Goal: Use online tool/utility: Use online tool/utility

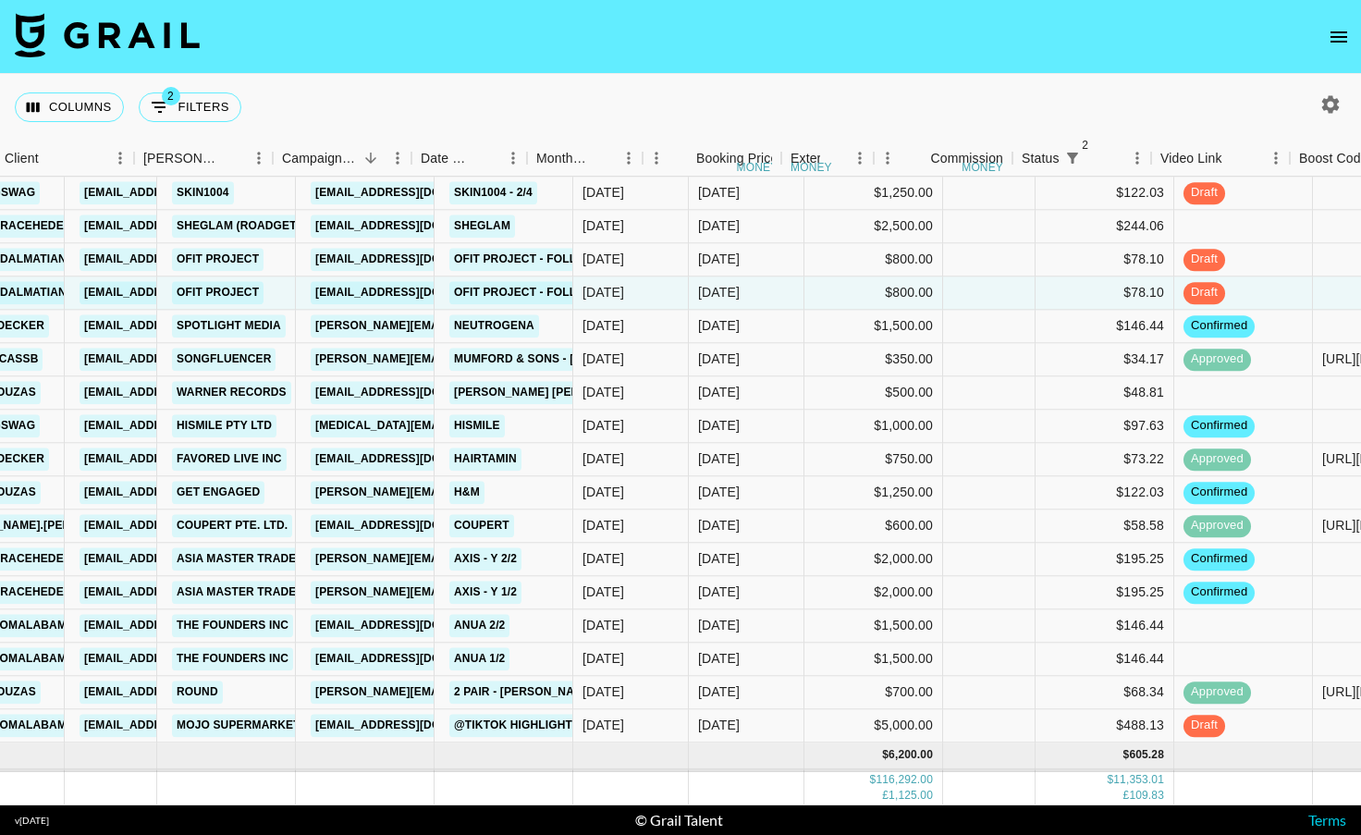
scroll to position [2409, 0]
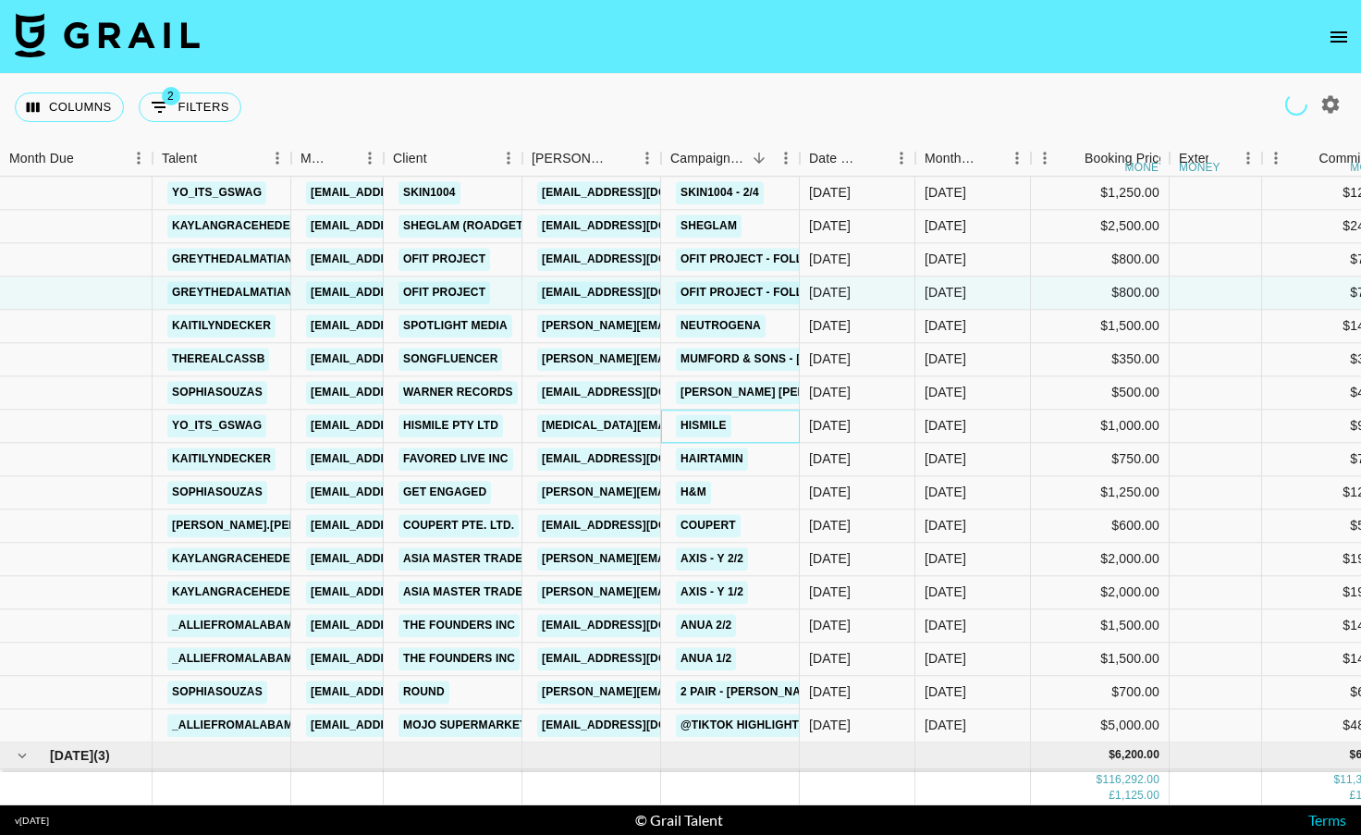
click at [766, 419] on div "Hismile" at bounding box center [730, 425] width 139 height 33
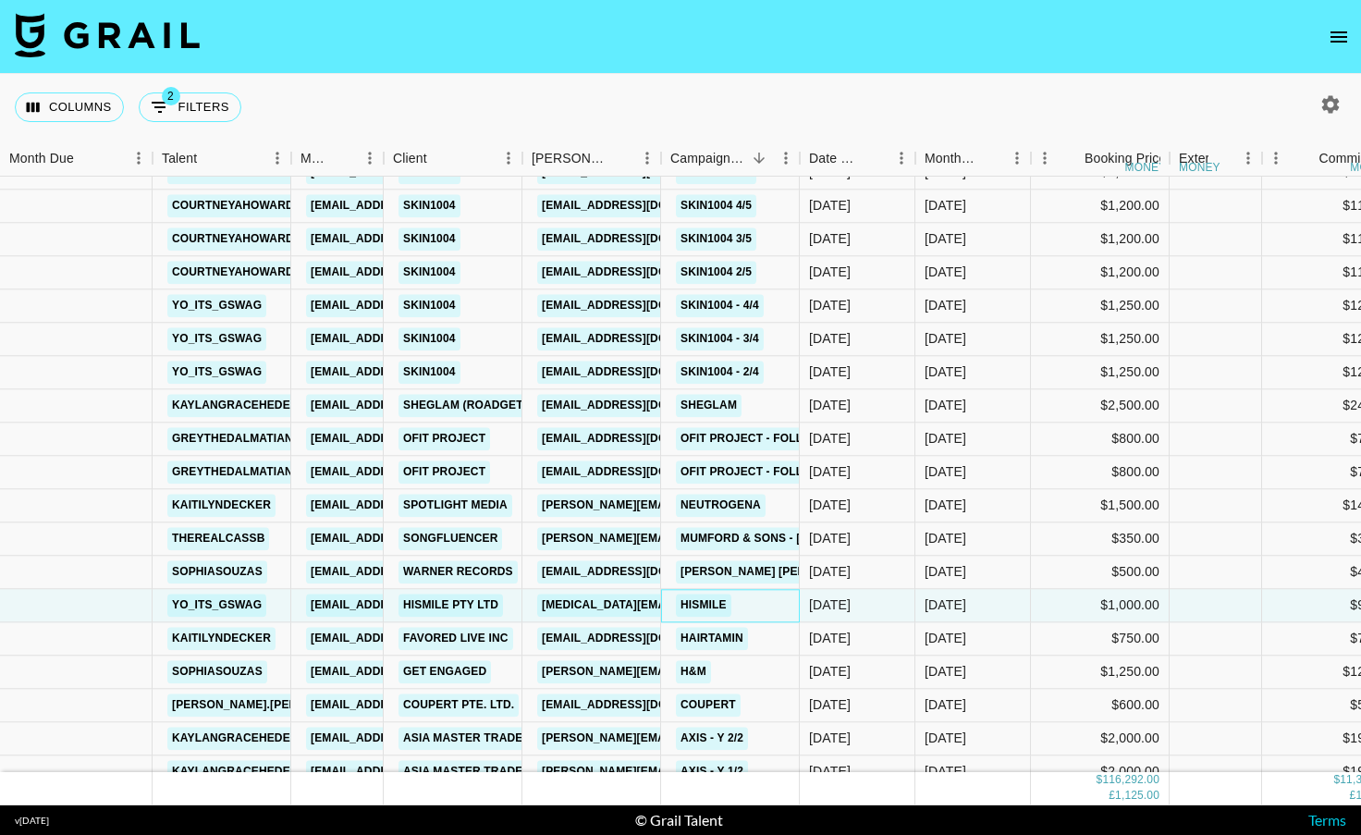
scroll to position [2238, 0]
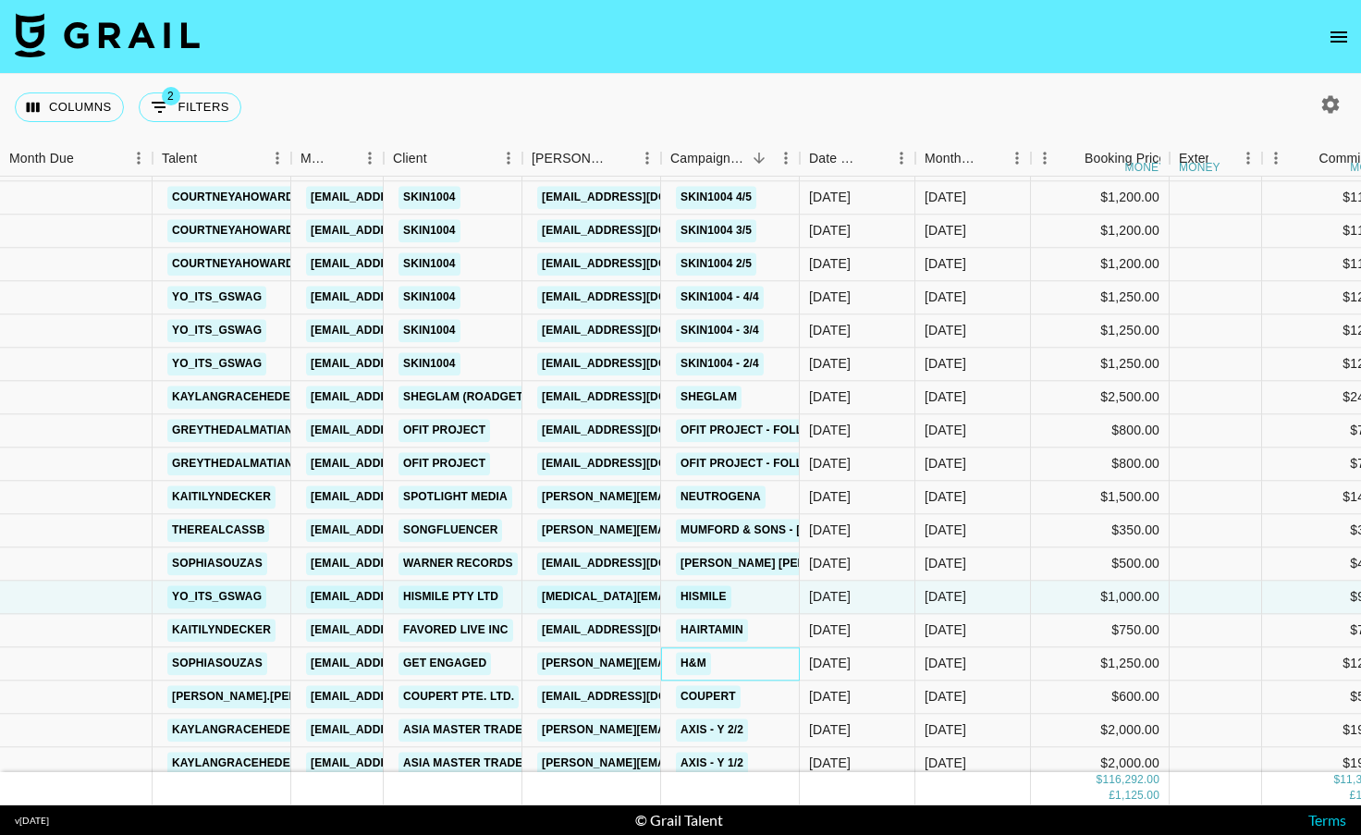
click at [754, 657] on div "H&M" at bounding box center [730, 663] width 139 height 33
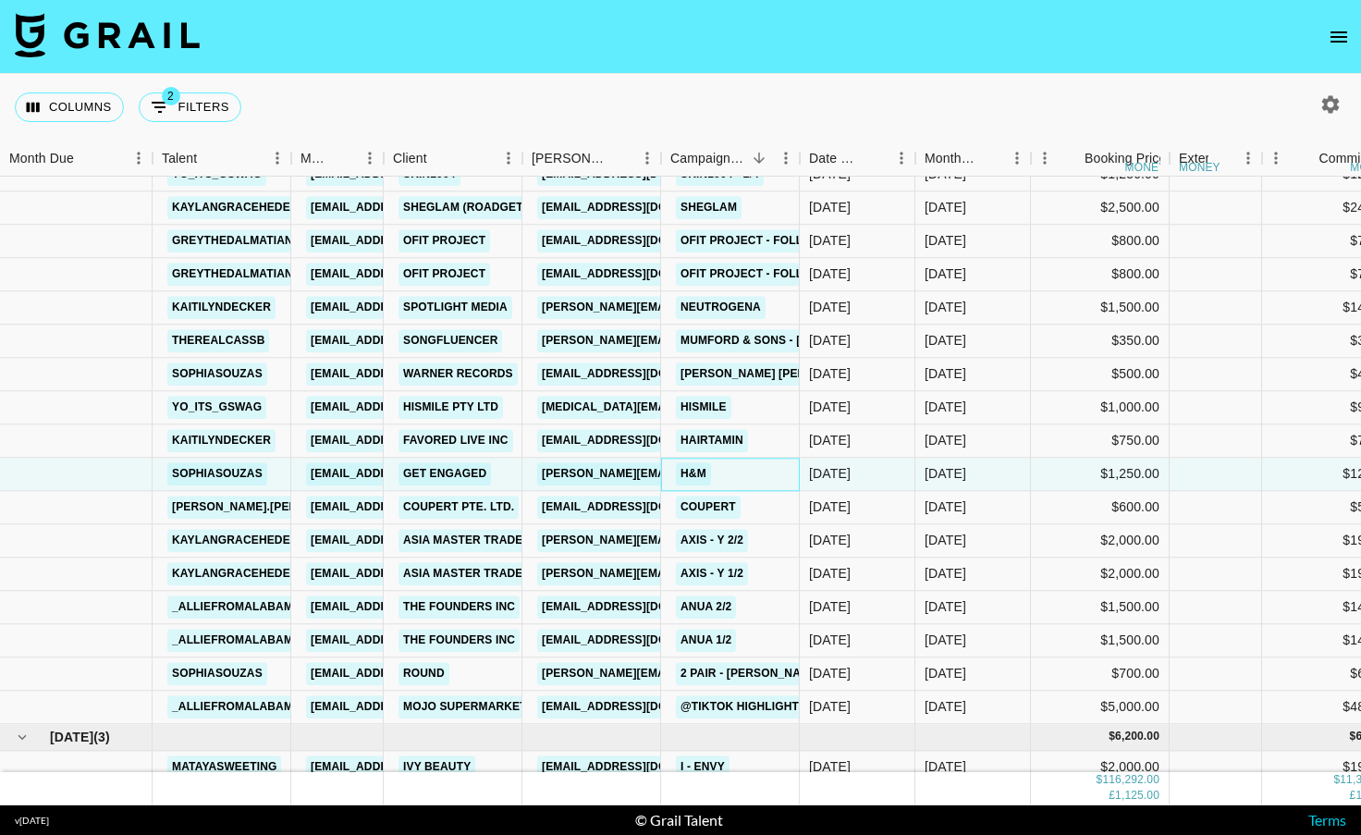
scroll to position [2428, 0]
click at [484, 674] on div "Round" at bounding box center [453, 672] width 139 height 33
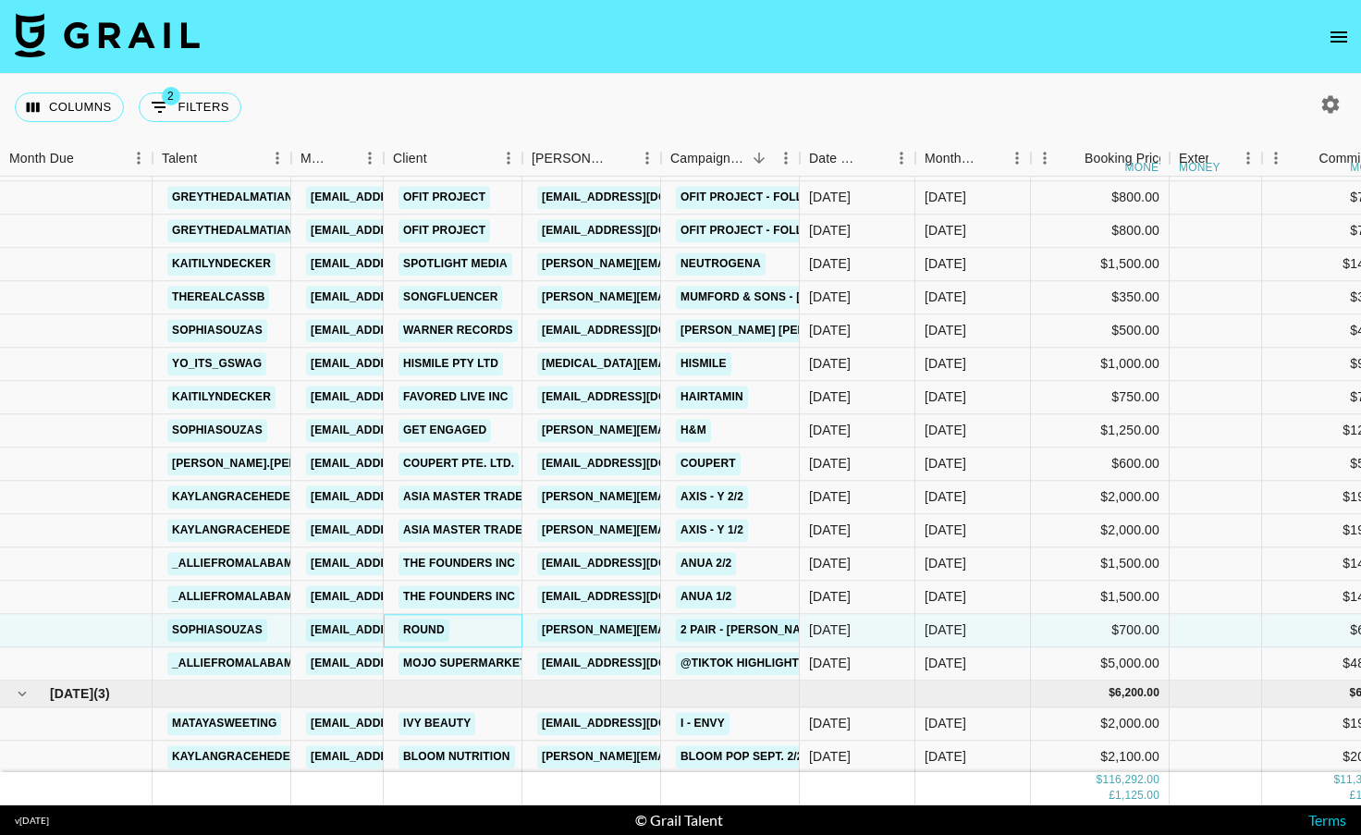
scroll to position [2470, 0]
click at [1068, 333] on div "$500.00" at bounding box center [1100, 331] width 139 height 33
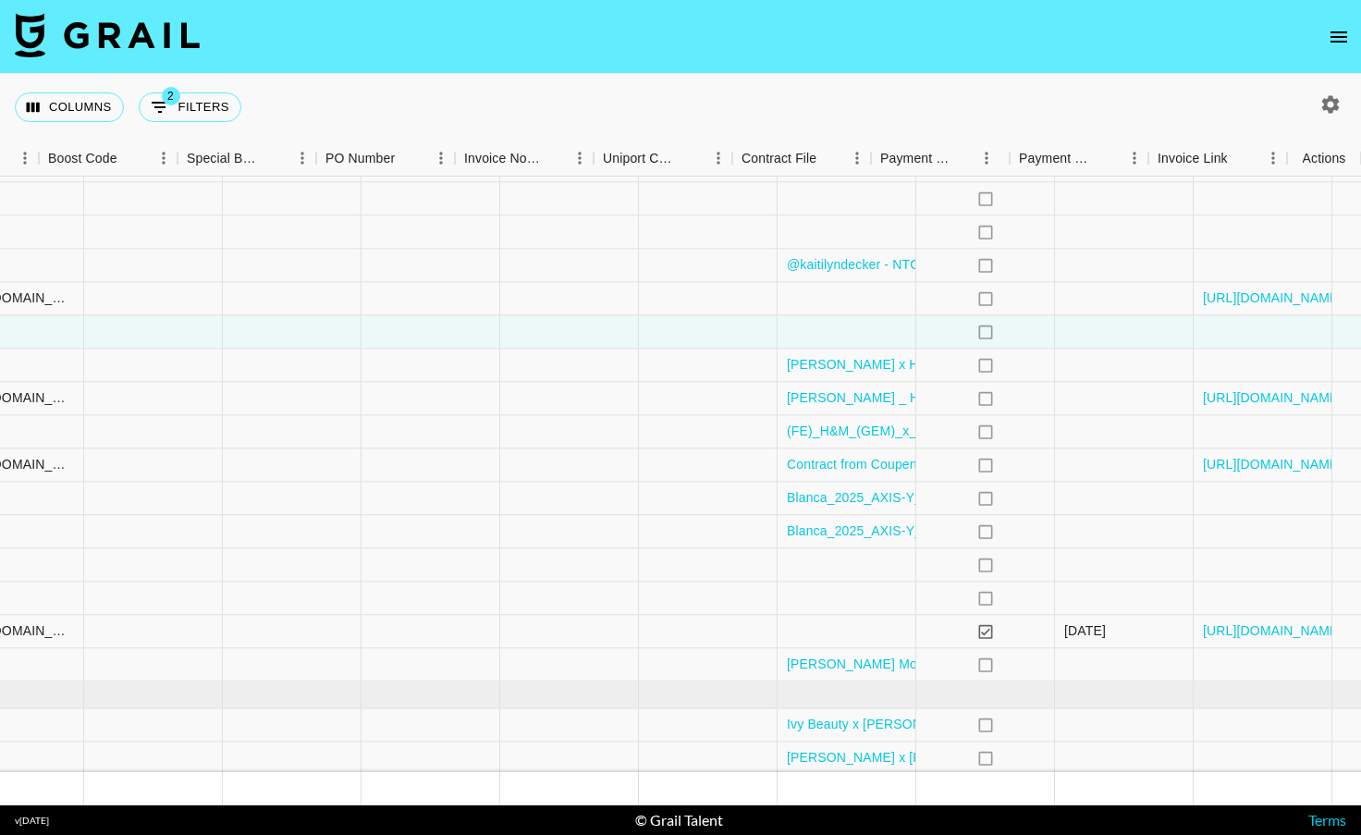
scroll to position [2470, 1639]
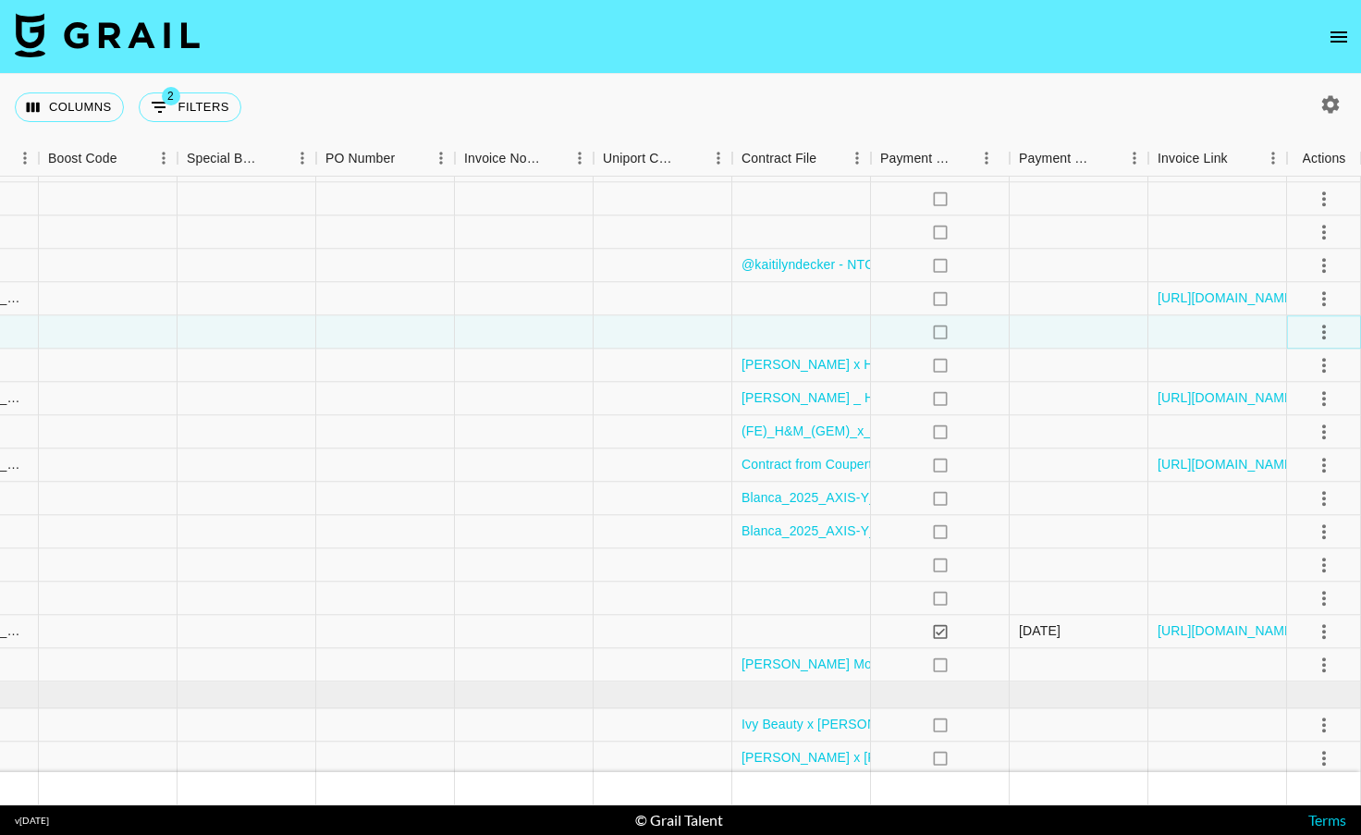
click at [1327, 328] on icon "select merge strategy" at bounding box center [1323, 332] width 22 height 22
click at [1317, 336] on icon "select merge strategy" at bounding box center [1323, 332] width 22 height 22
click at [1325, 332] on icon "select merge strategy" at bounding box center [1323, 332] width 22 height 22
click at [1230, 321] on div at bounding box center [1217, 331] width 139 height 33
click at [1322, 325] on icon "select merge strategy" at bounding box center [1324, 331] width 4 height 15
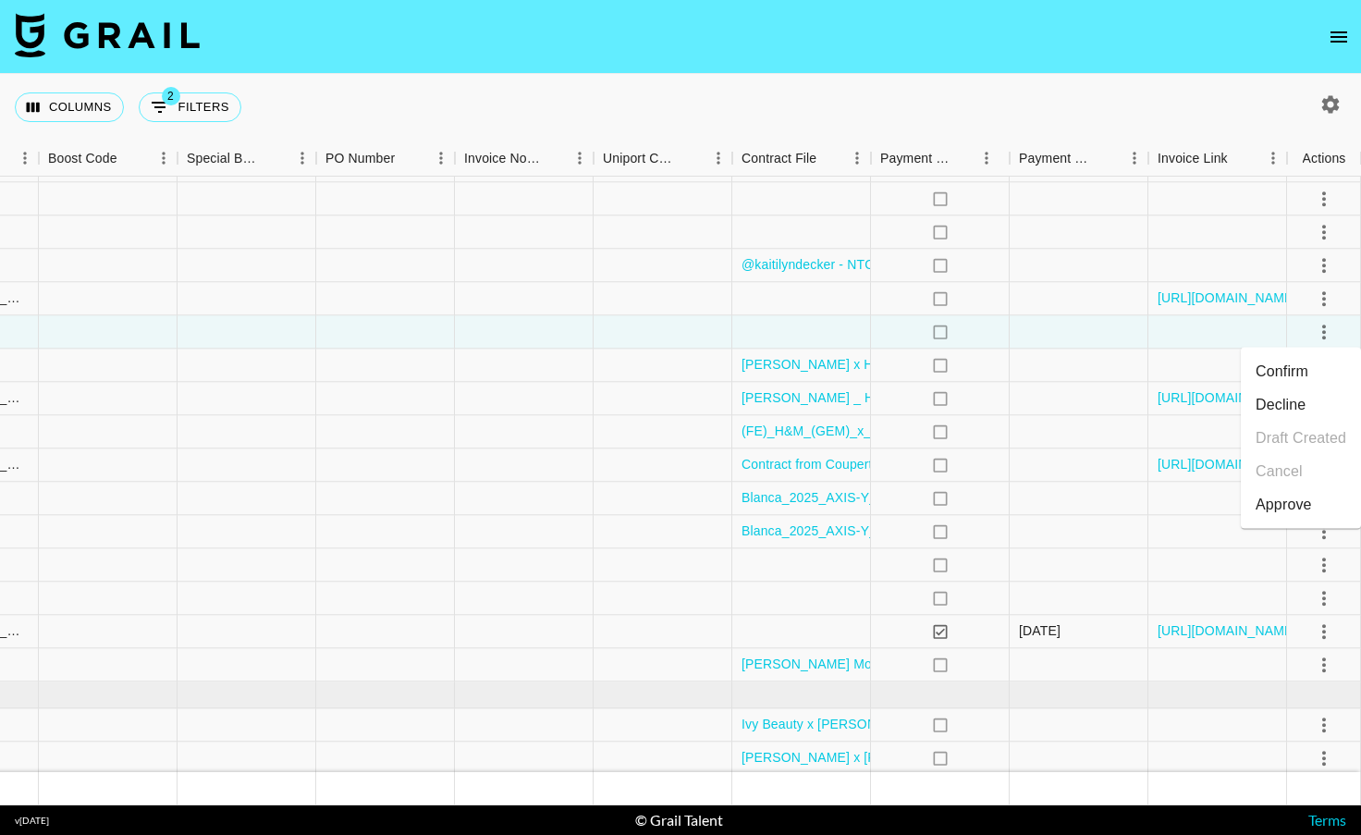
click at [1275, 376] on li "Confirm" at bounding box center [1300, 371] width 120 height 33
click at [1129, 339] on div at bounding box center [1078, 331] width 139 height 33
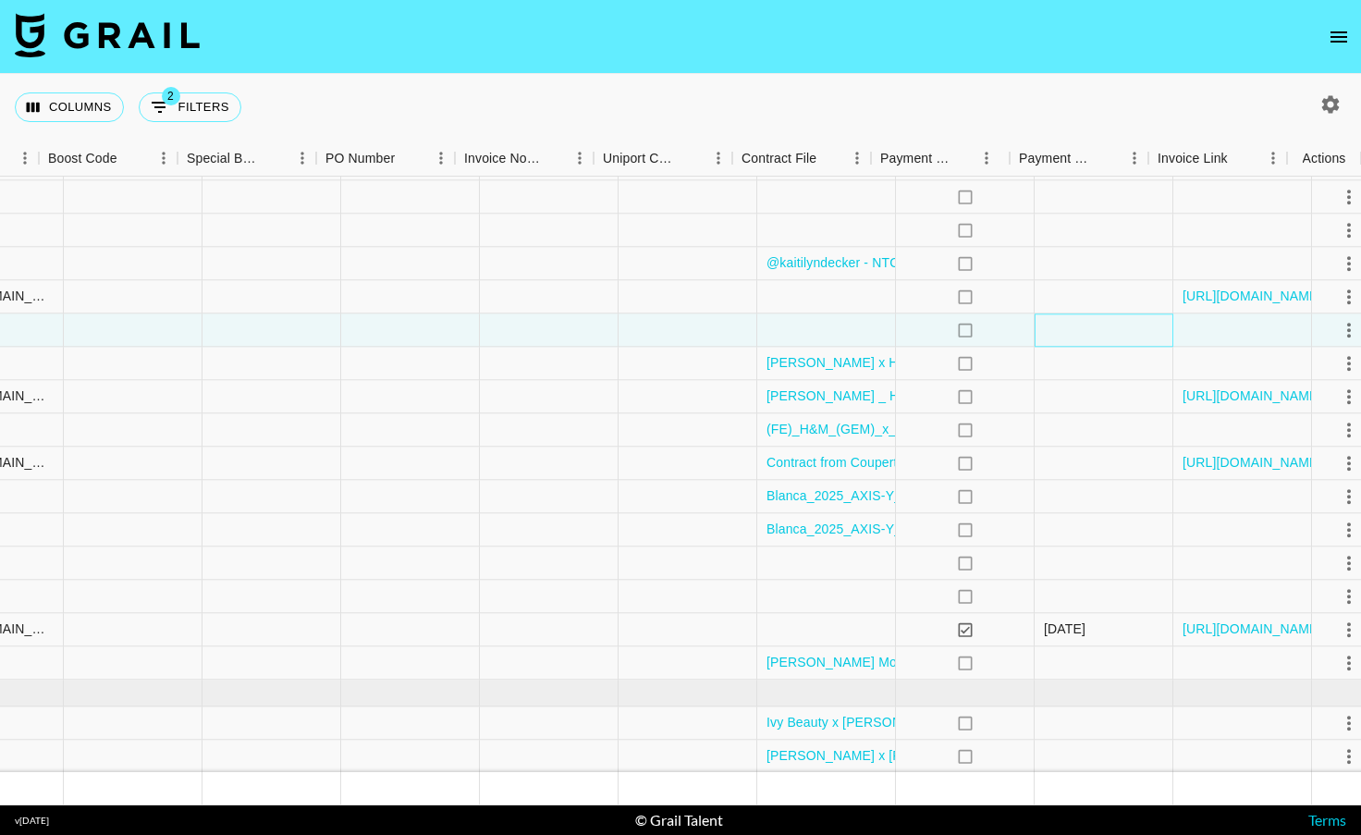
scroll to position [2471, 1639]
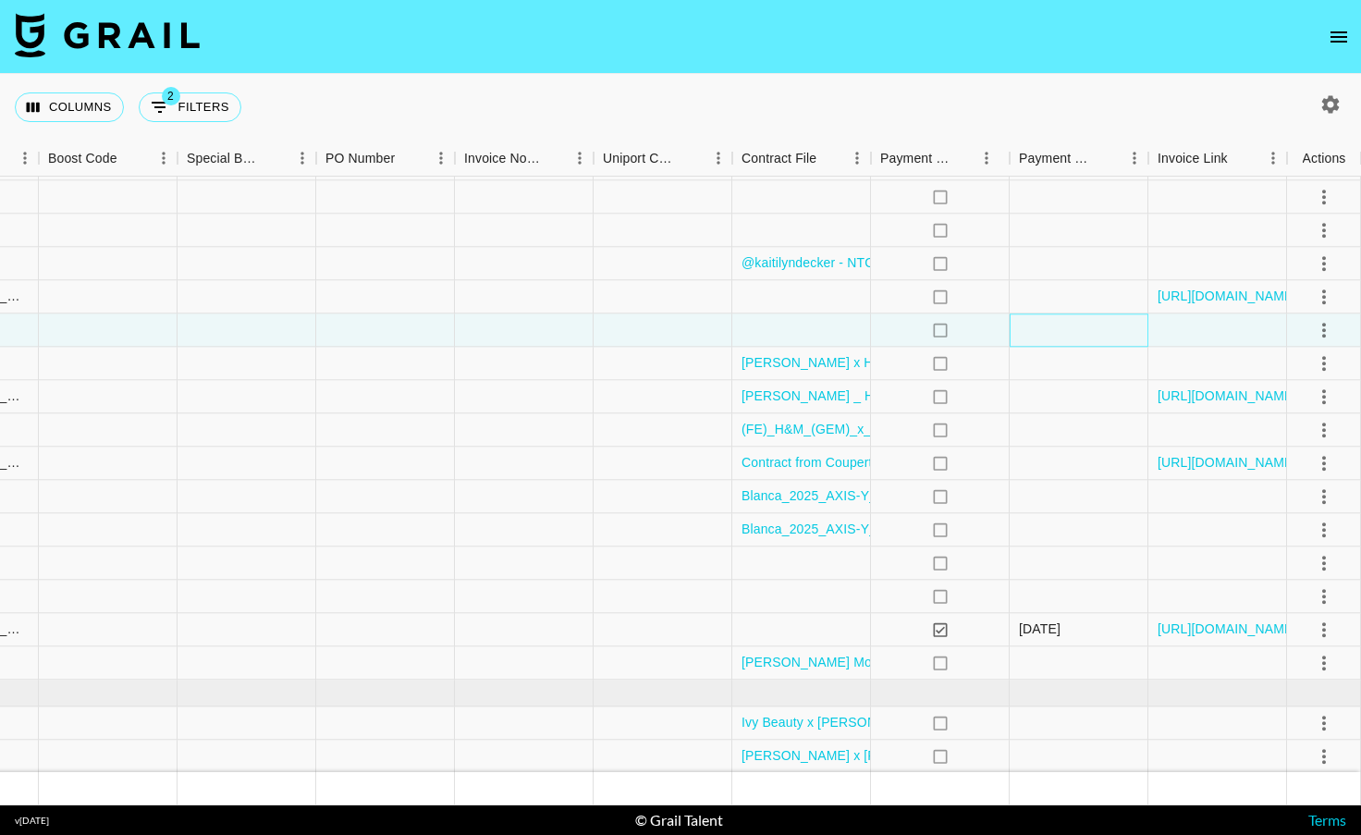
click at [1116, 337] on div at bounding box center [1078, 329] width 139 height 33
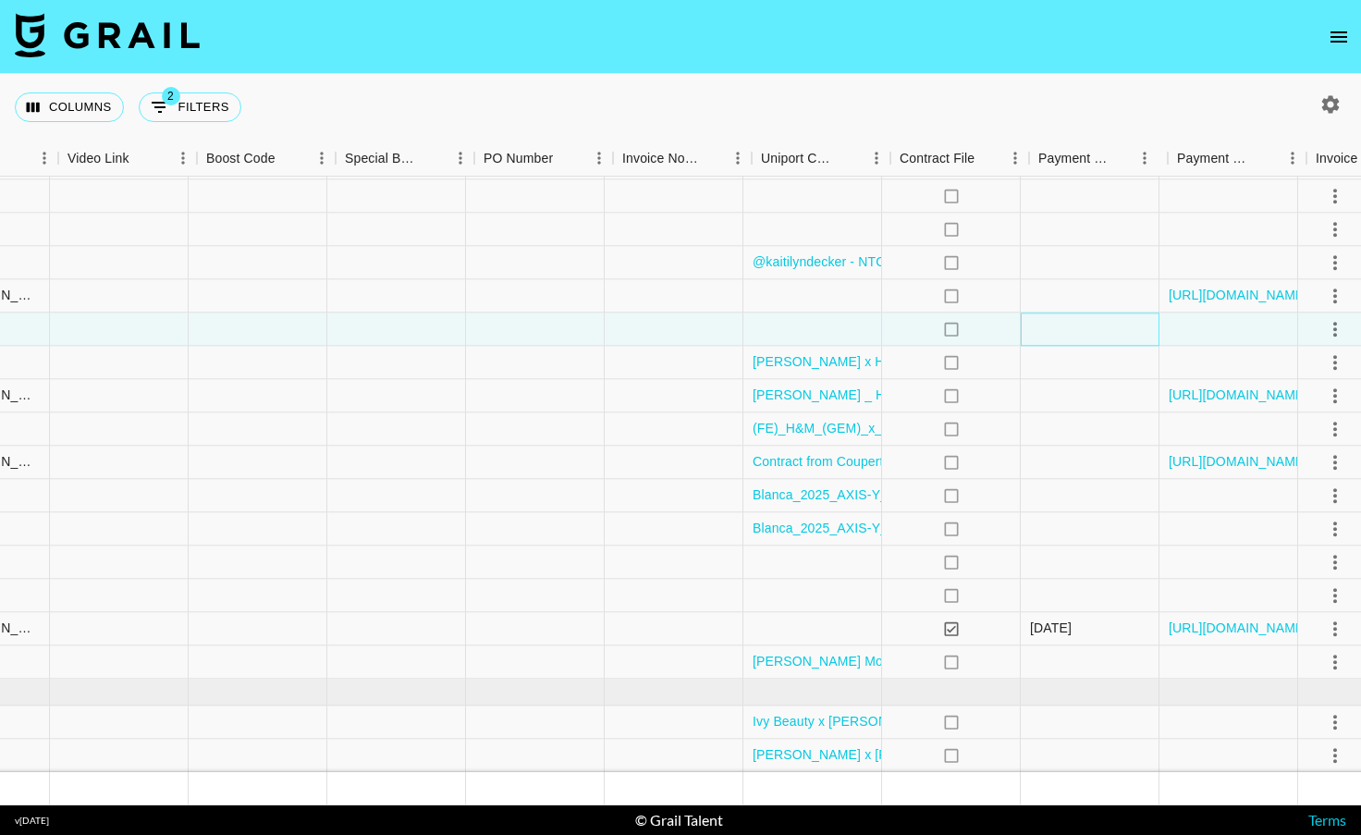
scroll to position [2472, 1639]
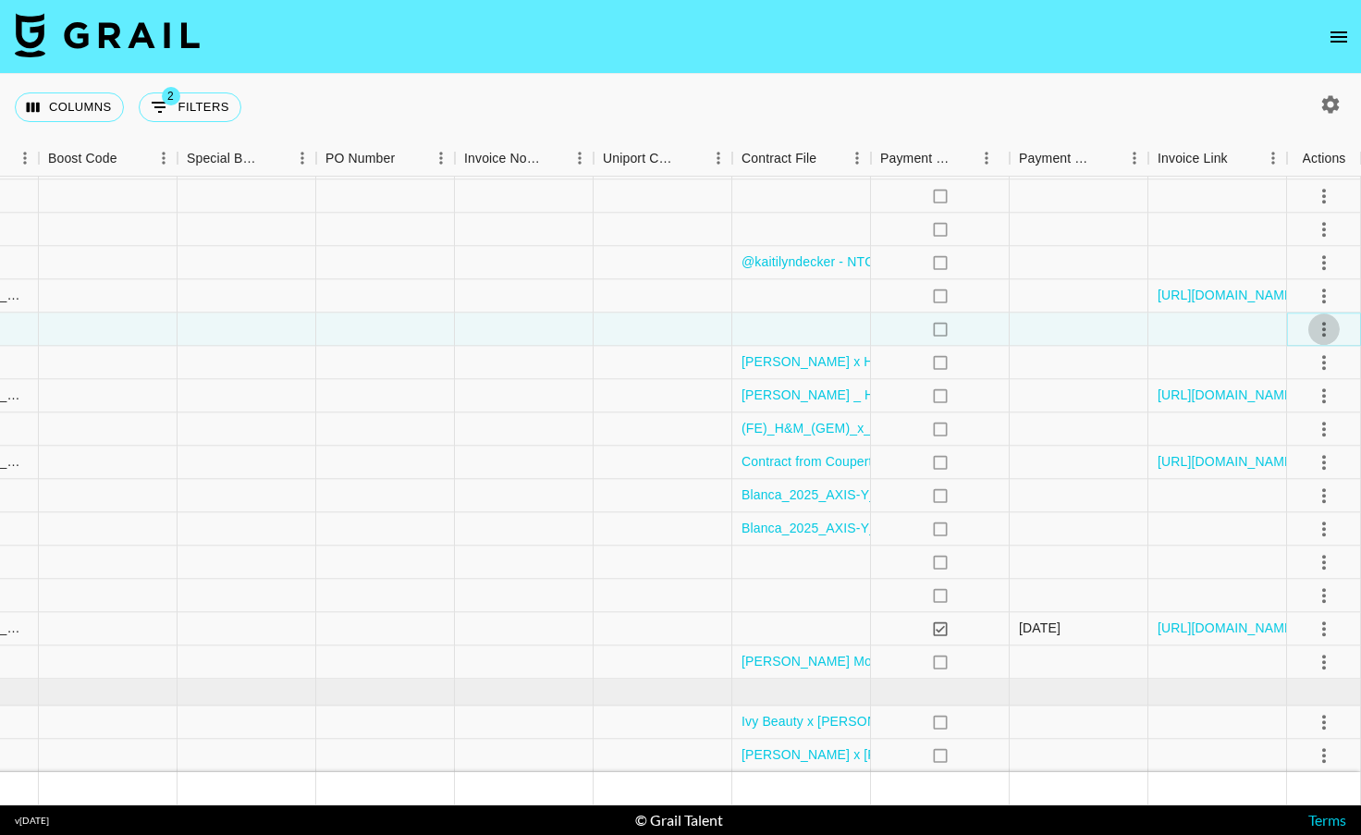
click at [1323, 333] on icon "select merge strategy" at bounding box center [1324, 329] width 4 height 15
click at [1280, 433] on li "Draft Created" at bounding box center [1300, 435] width 120 height 33
click at [1168, 331] on div at bounding box center [1217, 328] width 139 height 33
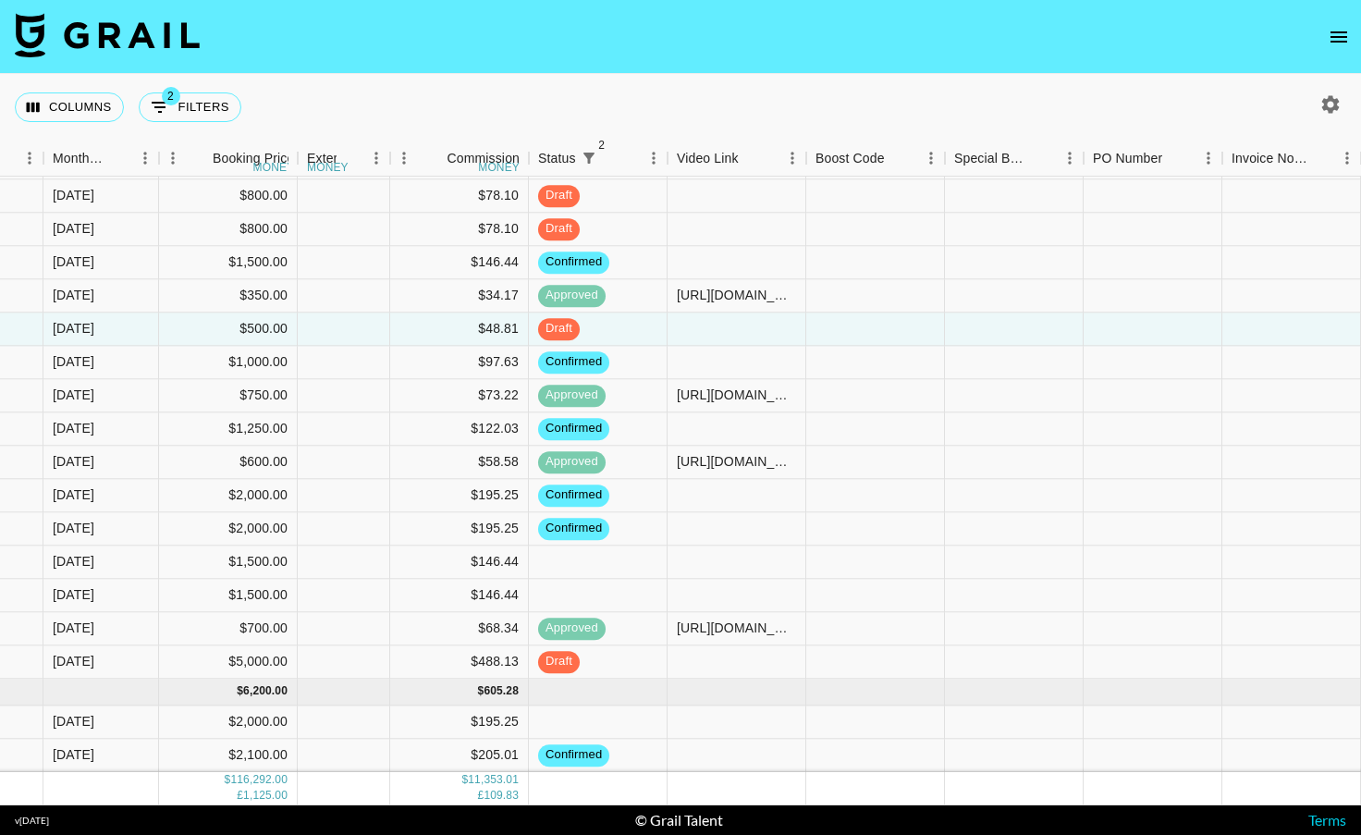
scroll to position [2472, 868]
